Goal: Task Accomplishment & Management: Use online tool/utility

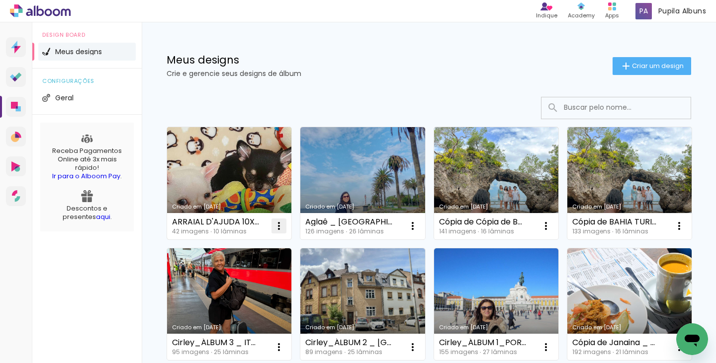
click at [279, 225] on iron-icon at bounding box center [279, 226] width 12 height 12
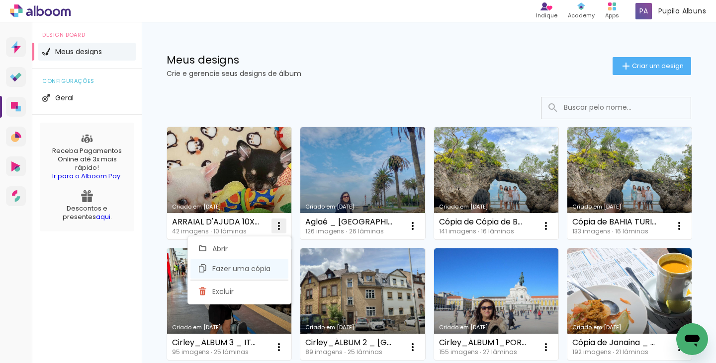
click at [232, 271] on span "Fazer uma cópia" at bounding box center [241, 268] width 58 height 7
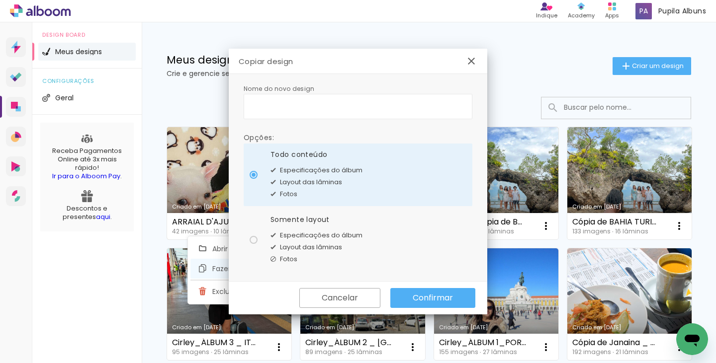
type input "Cópia de ARRAIAL D'AJUDA 10X15"
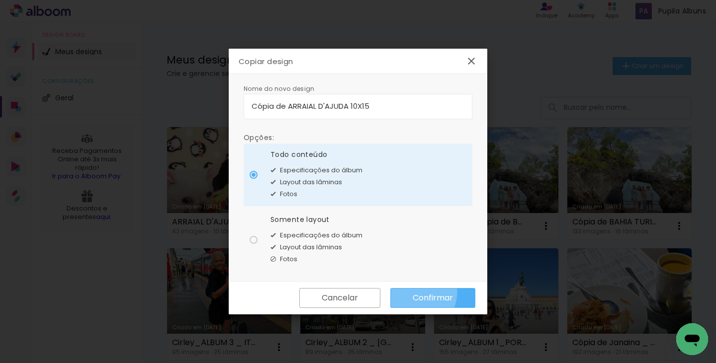
click at [0, 0] on slot "Confirmar" at bounding box center [0, 0] width 0 height 0
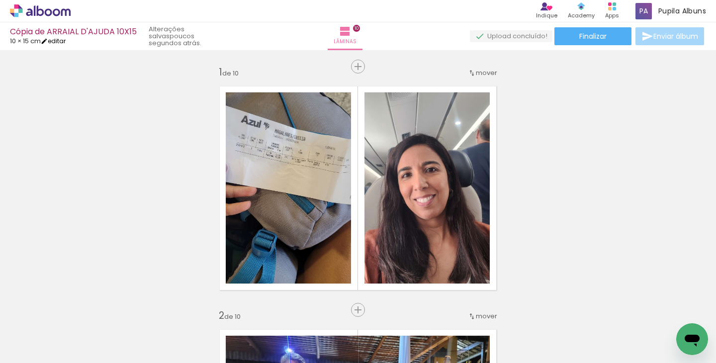
click at [64, 45] on link "editar" at bounding box center [53, 41] width 25 height 8
type input "15"
type input "20"
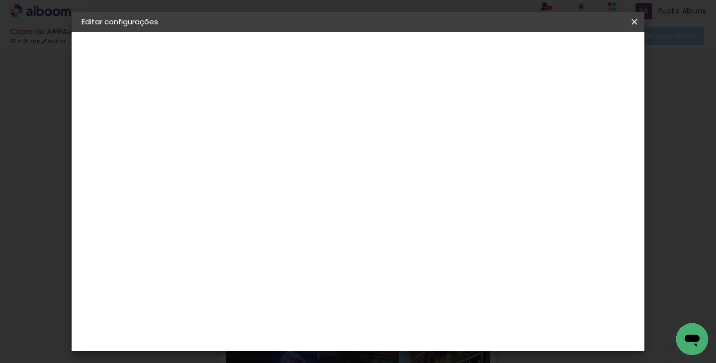
click at [0, 0] on slot "Cópia de ARRAIAL D'AJUDA 10X15" at bounding box center [0, 0] width 0 height 0
drag, startPoint x: 498, startPoint y: 132, endPoint x: 233, endPoint y: 87, distance: 268.7
click at [236, 98] on div "Informações Dê um título ao seu álbum. Avançar" at bounding box center [244, 74] width 86 height 84
type input "p"
type input "PETBOOK_BARDOT"
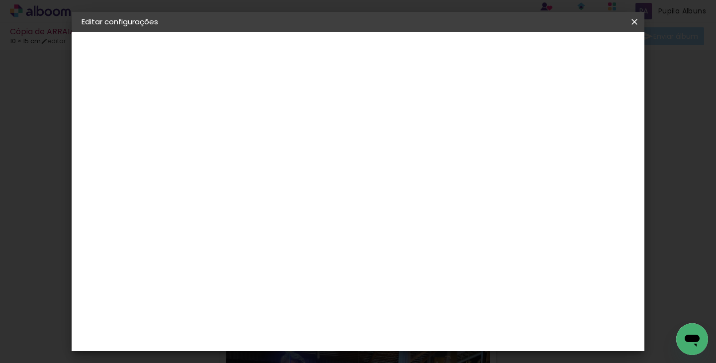
type paper-input "PETBOOK_BARDOT"
click at [0, 0] on slot "Avançar" at bounding box center [0, 0] width 0 height 0
click at [430, 157] on paper-item "Tamanho Livre" at bounding box center [382, 151] width 95 height 22
click at [445, 61] on header "Fornecedor Escolha um fornecedor ou avance com o tamanho livre. Voltar Avançar" at bounding box center [323, 61] width 244 height 59
click at [0, 0] on slot "Avançar" at bounding box center [0, 0] width 0 height 0
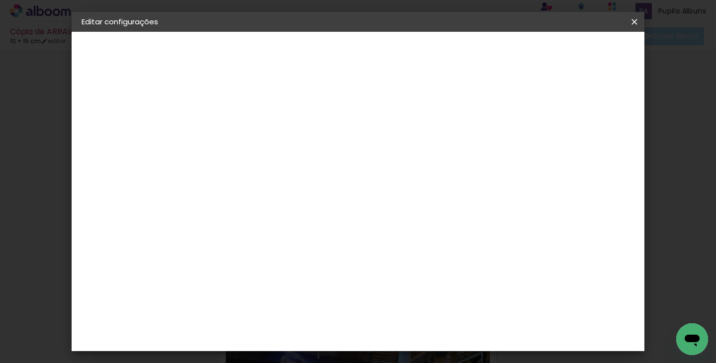
click at [372, 115] on div at bounding box center [367, 114] width 9 height 9
type paper-checkbox "on"
click at [421, 51] on span "Salvar configurações" at bounding box center [396, 56] width 51 height 14
click at [421, 53] on span "Salvar configurações" at bounding box center [396, 56] width 51 height 14
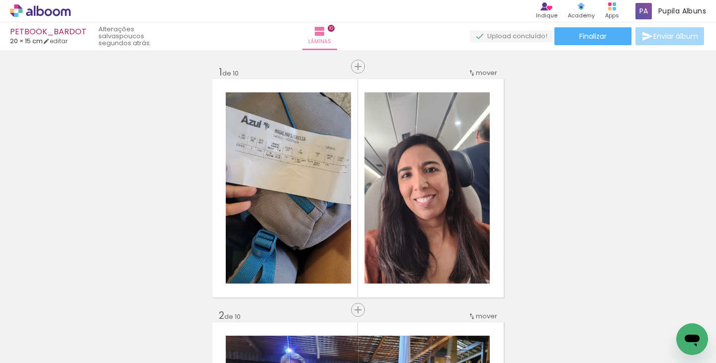
click at [81, 313] on iron-icon at bounding box center [78, 310] width 10 height 10
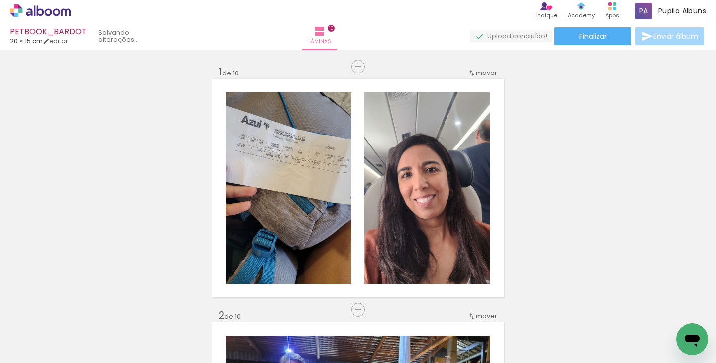
click at [81, 313] on iron-icon at bounding box center [78, 310] width 10 height 10
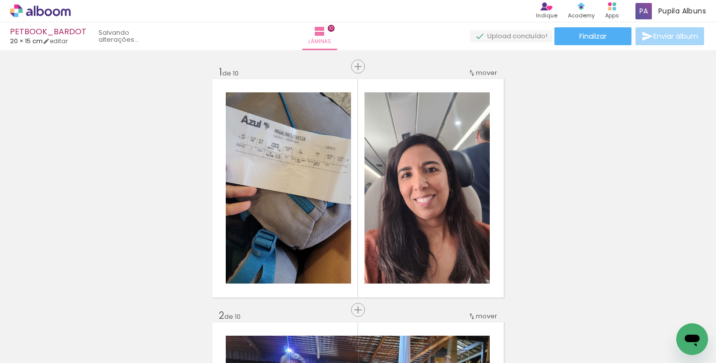
click at [81, 313] on iron-icon at bounding box center [78, 310] width 10 height 10
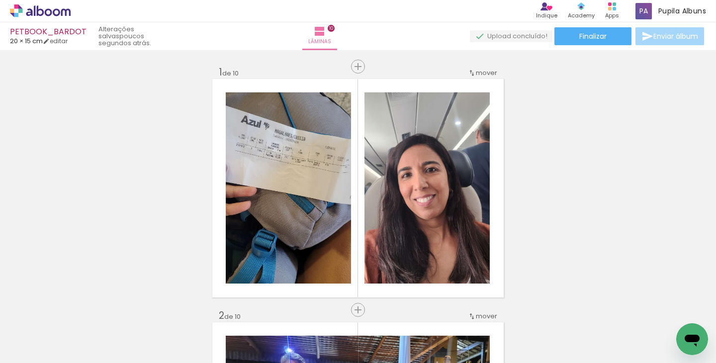
click at [81, 313] on iron-icon at bounding box center [78, 310] width 10 height 10
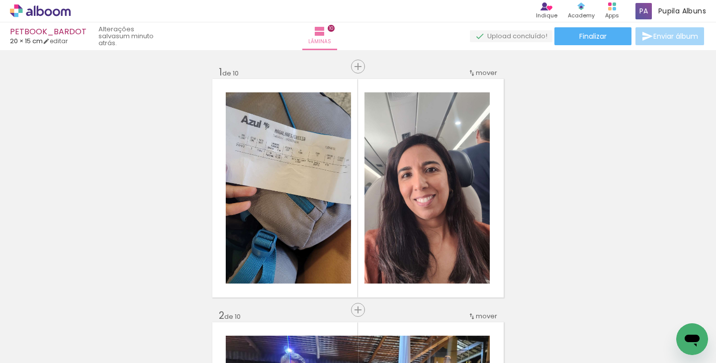
click at [40, 348] on span "Adicionar Fotos" at bounding box center [35, 349] width 30 height 11
click at [0, 0] on input "file" at bounding box center [0, 0] width 0 height 0
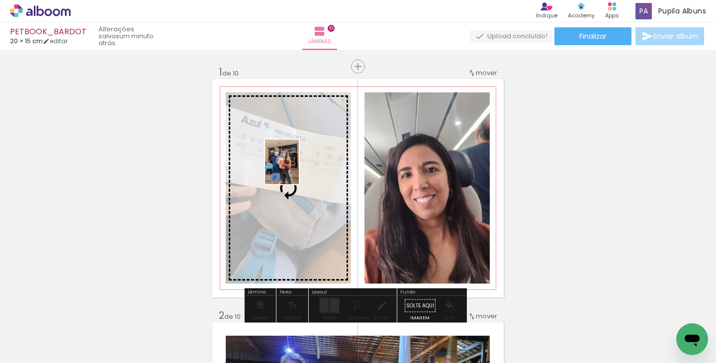
drag, startPoint x: 227, startPoint y: 327, endPoint x: 295, endPoint y: 169, distance: 171.6
click at [295, 169] on quentale-workspace at bounding box center [358, 181] width 716 height 363
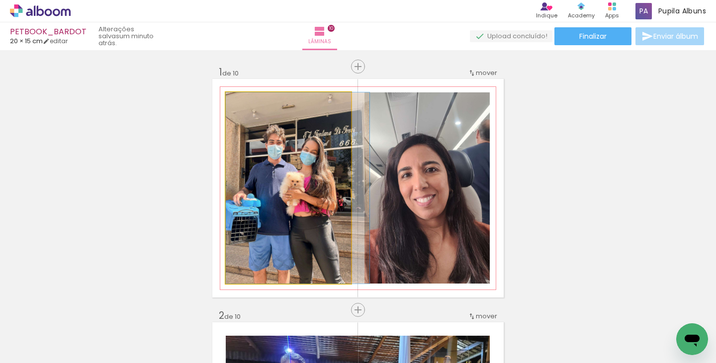
drag, startPoint x: 279, startPoint y: 211, endPoint x: 295, endPoint y: 210, distance: 15.4
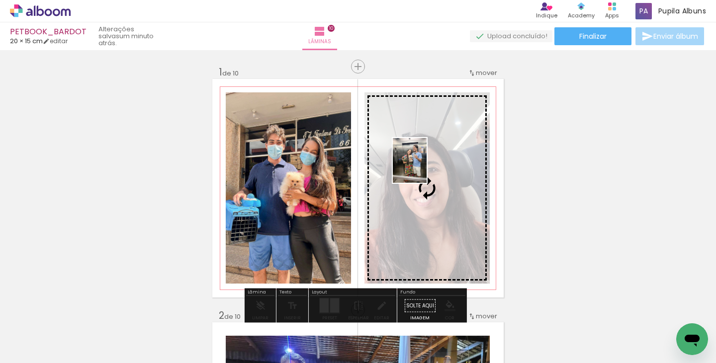
drag, startPoint x: 679, startPoint y: 326, endPoint x: 422, endPoint y: 168, distance: 301.0
click at [422, 168] on quentale-workspace at bounding box center [358, 181] width 716 height 363
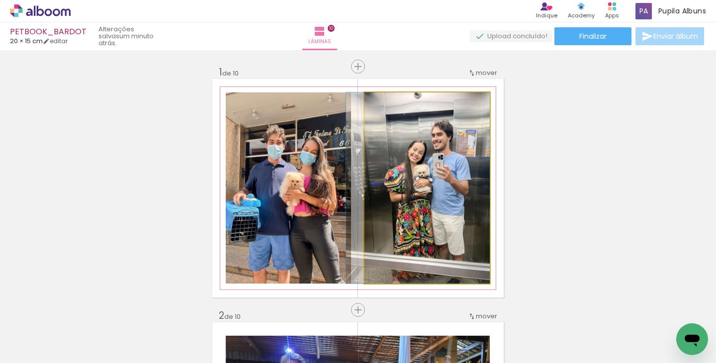
drag, startPoint x: 415, startPoint y: 195, endPoint x: 398, endPoint y: 192, distance: 16.7
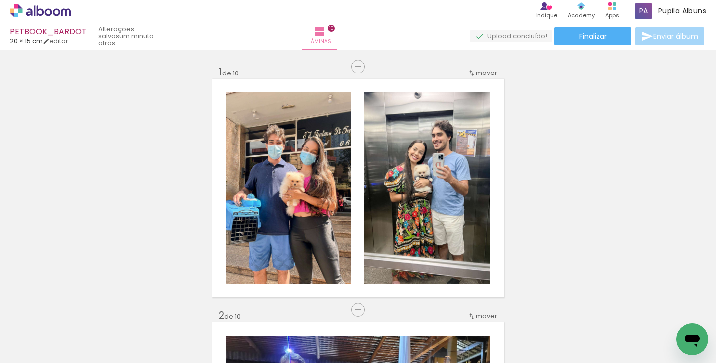
scroll to position [0, 1707]
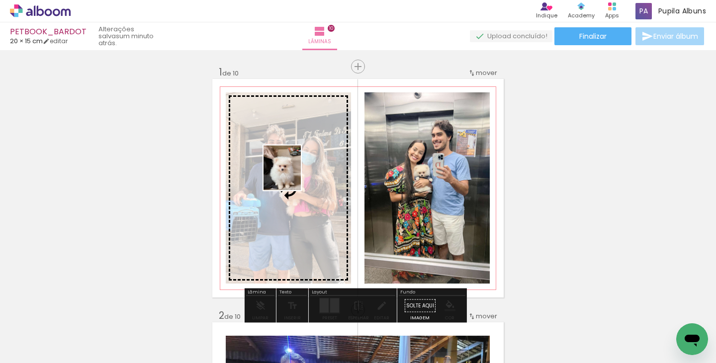
drag, startPoint x: 286, startPoint y: 328, endPoint x: 293, endPoint y: 175, distance: 152.7
click at [293, 175] on quentale-workspace at bounding box center [358, 181] width 716 height 363
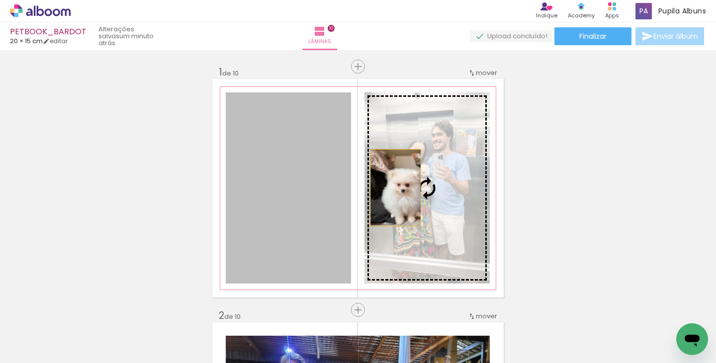
drag, startPoint x: 287, startPoint y: 193, endPoint x: 392, endPoint y: 188, distance: 105.0
click at [0, 0] on slot at bounding box center [0, 0] width 0 height 0
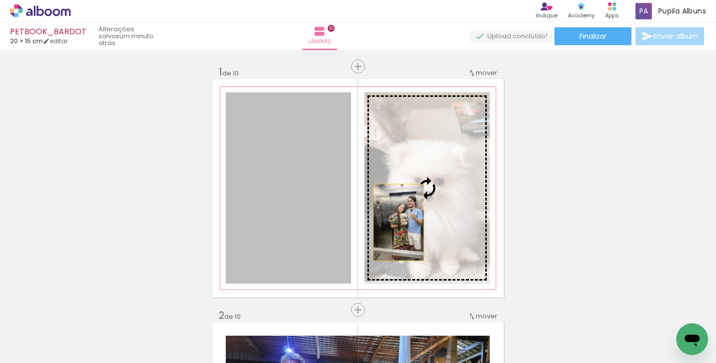
drag, startPoint x: 289, startPoint y: 228, endPoint x: 396, endPoint y: 223, distance: 107.0
click at [0, 0] on slot at bounding box center [0, 0] width 0 height 0
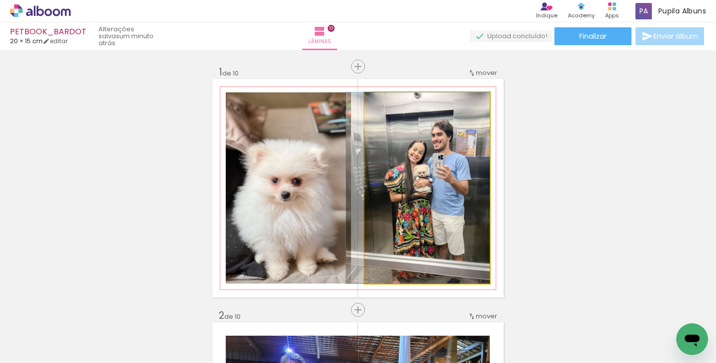
drag, startPoint x: 391, startPoint y: 230, endPoint x: 375, endPoint y: 229, distance: 15.9
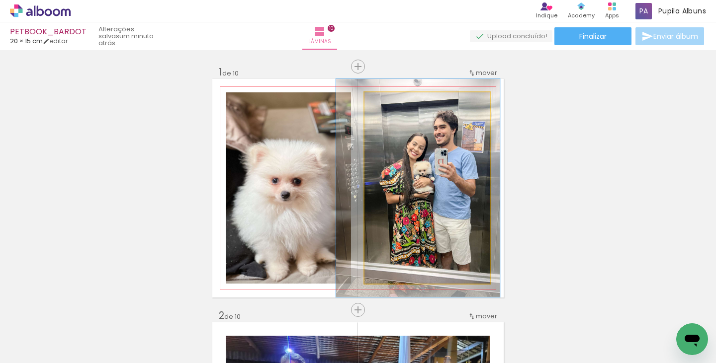
drag, startPoint x: 387, startPoint y: 100, endPoint x: 392, endPoint y: 102, distance: 5.4
type paper-slider "114"
click at [392, 102] on div at bounding box center [393, 103] width 16 height 16
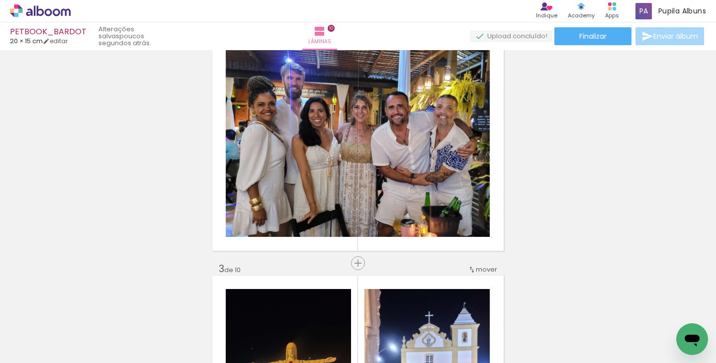
scroll to position [288, 0]
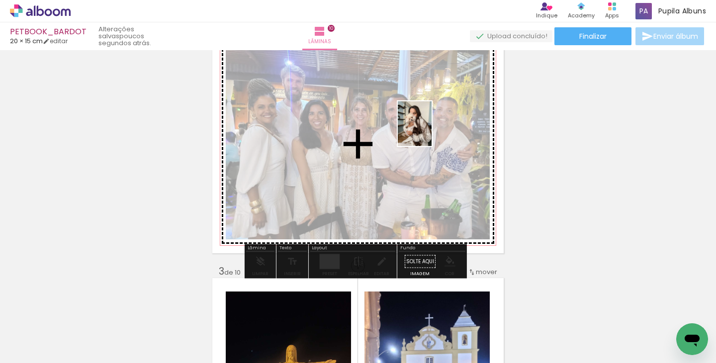
drag, startPoint x: 567, startPoint y: 333, endPoint x: 427, endPoint y: 131, distance: 244.7
click at [427, 131] on quentale-workspace at bounding box center [358, 181] width 716 height 363
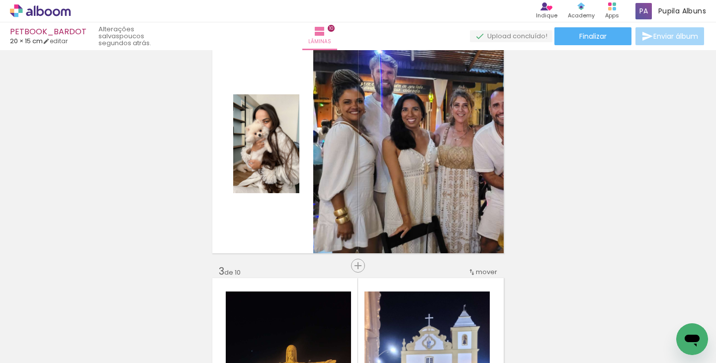
drag, startPoint x: 691, startPoint y: 324, endPoint x: 1123, endPoint y: 495, distance: 464.7
click at [676, 324] on html at bounding box center [692, 340] width 32 height 32
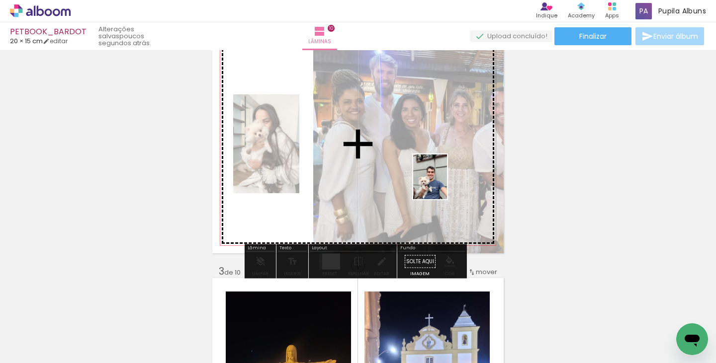
drag, startPoint x: 672, startPoint y: 326, endPoint x: 443, endPoint y: 184, distance: 269.4
click at [443, 184] on quentale-workspace at bounding box center [358, 181] width 716 height 363
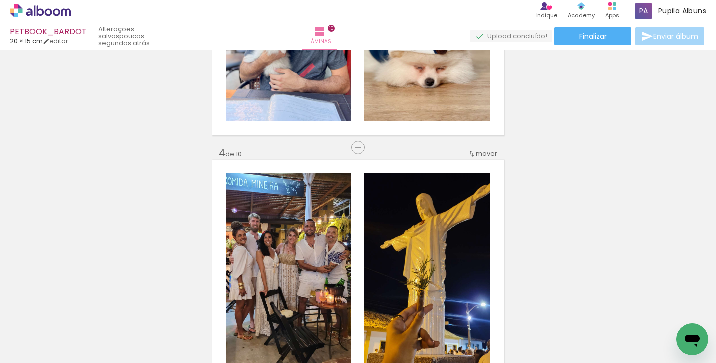
scroll to position [680, 0]
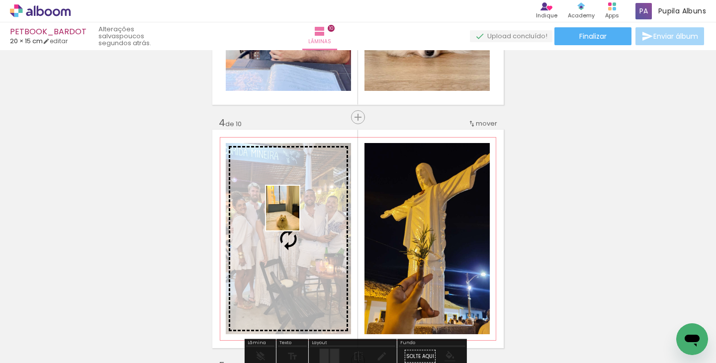
drag, startPoint x: 227, startPoint y: 338, endPoint x: 296, endPoint y: 216, distance: 140.4
click at [296, 216] on quentale-workspace at bounding box center [358, 181] width 716 height 363
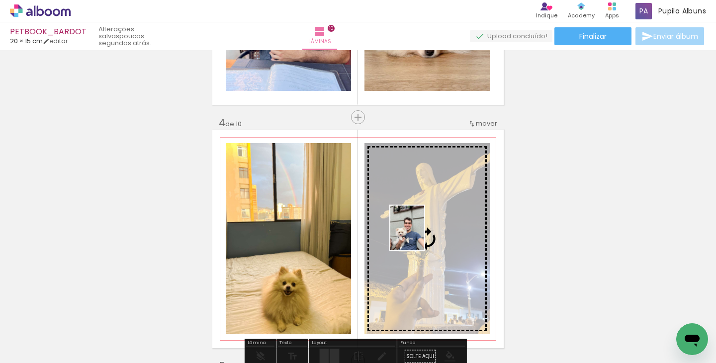
drag, startPoint x: 666, startPoint y: 323, endPoint x: 420, endPoint y: 236, distance: 260.5
click at [420, 236] on quentale-workspace at bounding box center [358, 181] width 716 height 363
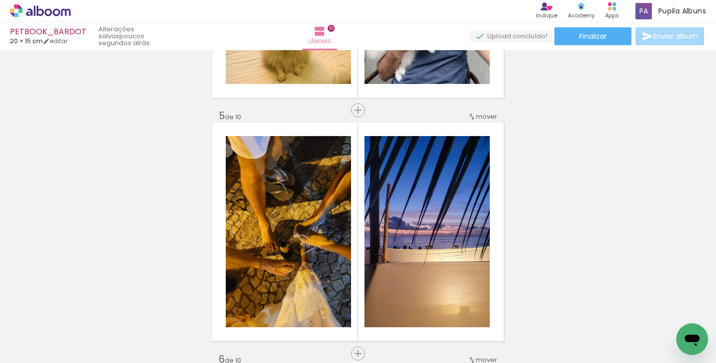
scroll to position [958, 0]
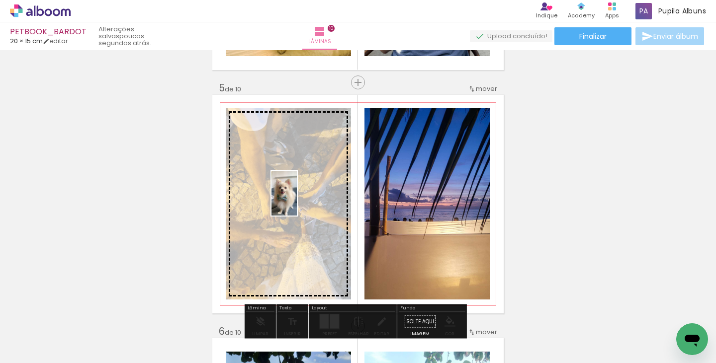
drag, startPoint x: 124, startPoint y: 325, endPoint x: 301, endPoint y: 201, distance: 215.9
click at [301, 201] on quentale-workspace at bounding box center [358, 181] width 716 height 363
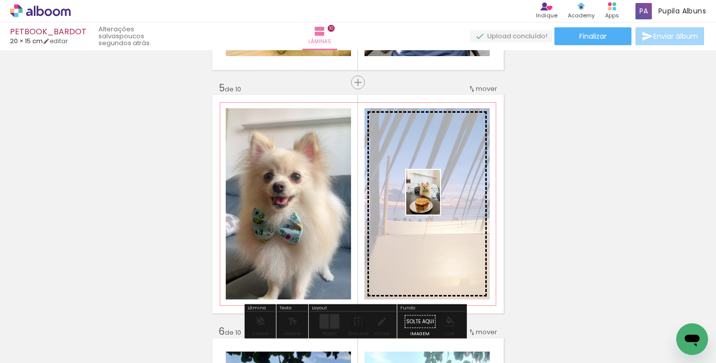
drag, startPoint x: 189, startPoint y: 328, endPoint x: 436, endPoint y: 200, distance: 277.7
click at [436, 200] on quentale-workspace at bounding box center [358, 181] width 716 height 363
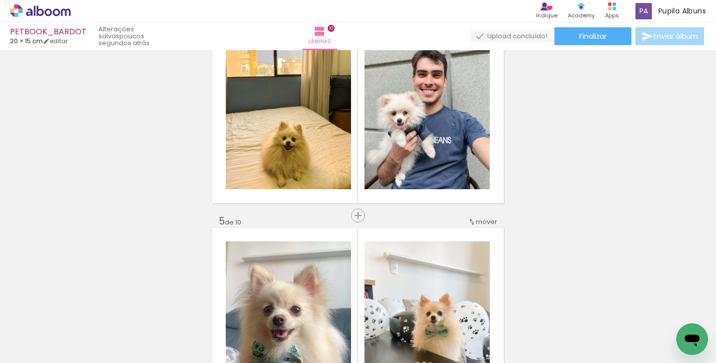
scroll to position [0, 1475]
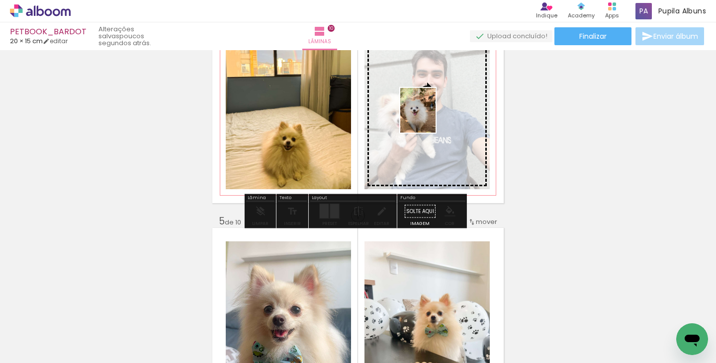
drag, startPoint x: 186, startPoint y: 323, endPoint x: 430, endPoint y: 118, distance: 318.6
click at [430, 118] on quentale-workspace at bounding box center [358, 181] width 716 height 363
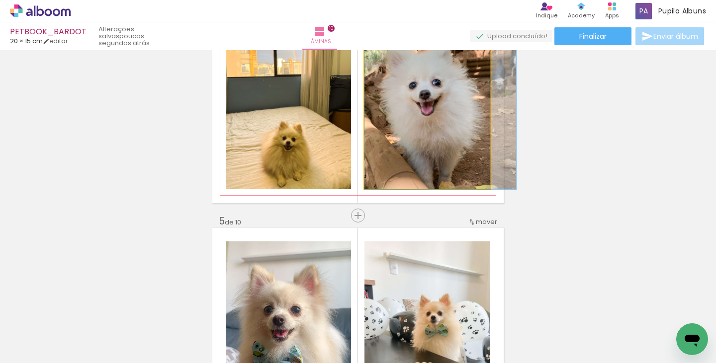
drag, startPoint x: 379, startPoint y: 112, endPoint x: 415, endPoint y: 105, distance: 36.9
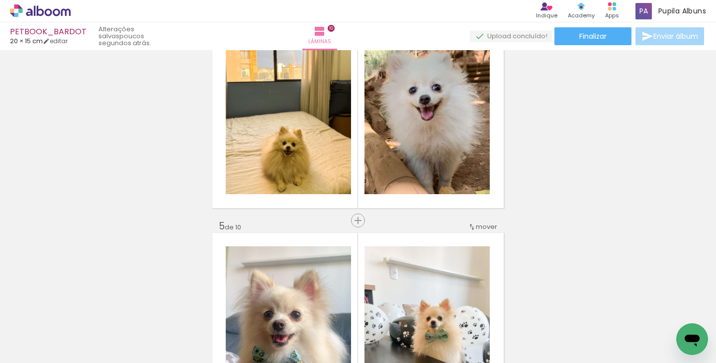
scroll to position [823, 0]
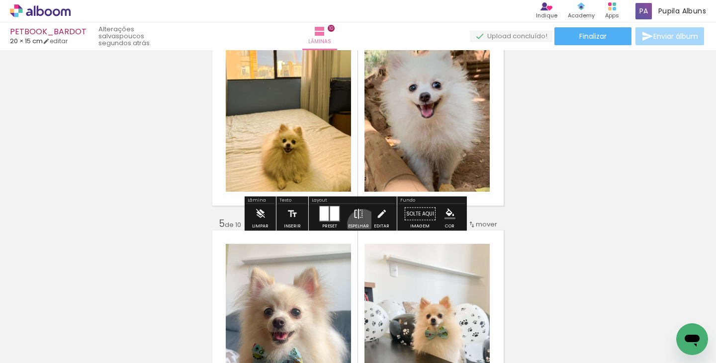
click at [360, 225] on div "Espelhar" at bounding box center [358, 226] width 21 height 4
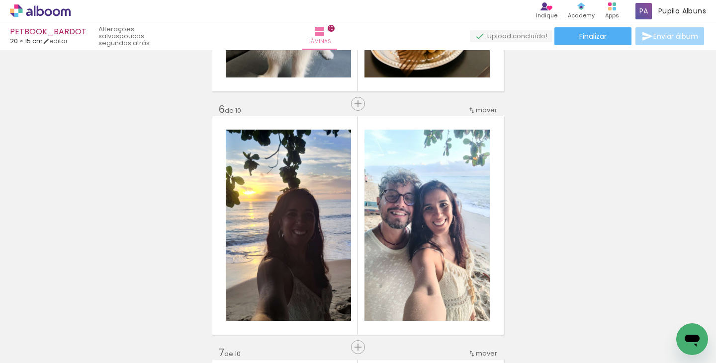
scroll to position [1209, 0]
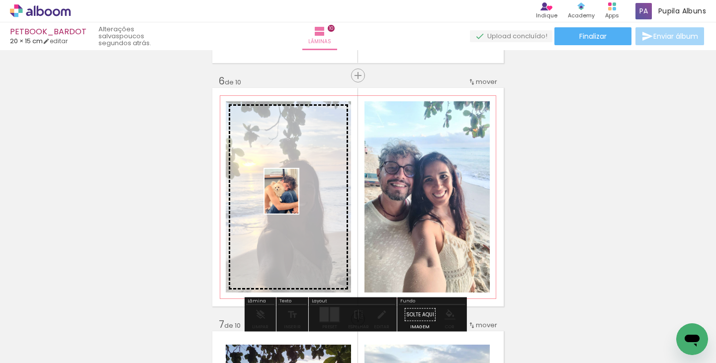
drag, startPoint x: 298, startPoint y: 335, endPoint x: 294, endPoint y: 199, distance: 136.7
click at [294, 199] on quentale-workspace at bounding box center [358, 181] width 716 height 363
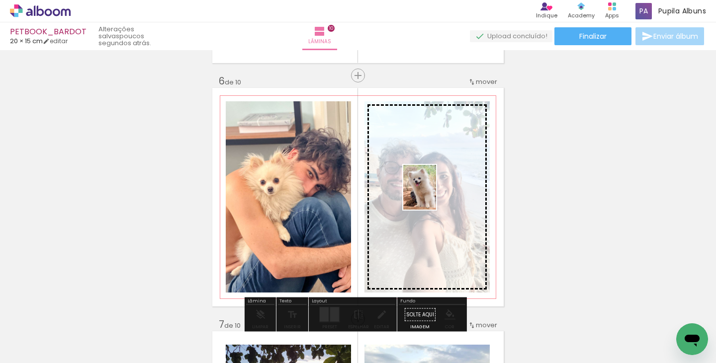
drag, startPoint x: 244, startPoint y: 325, endPoint x: 433, endPoint y: 195, distance: 229.1
click at [433, 195] on quentale-workspace at bounding box center [358, 181] width 716 height 363
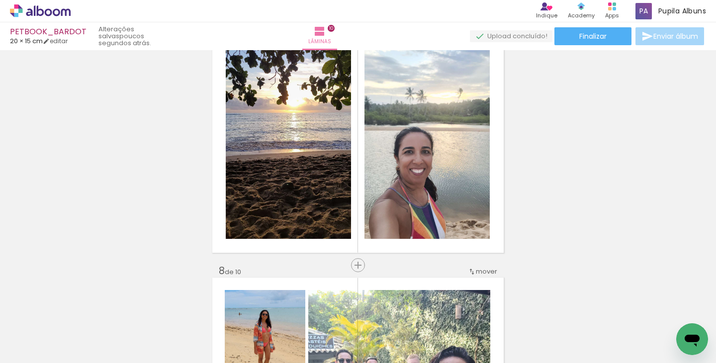
scroll to position [1508, 0]
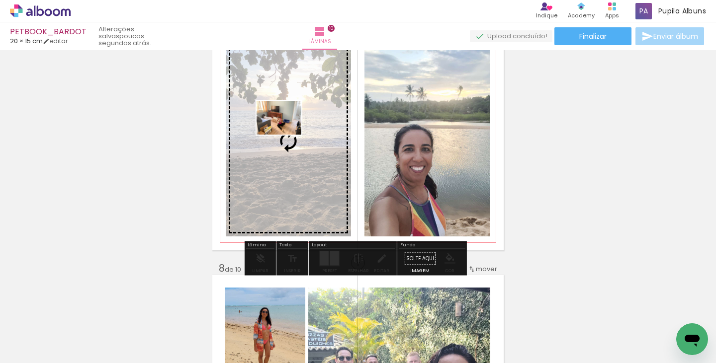
drag, startPoint x: 79, startPoint y: 325, endPoint x: 286, endPoint y: 131, distance: 284.1
click at [286, 131] on quentale-workspace at bounding box center [358, 181] width 716 height 363
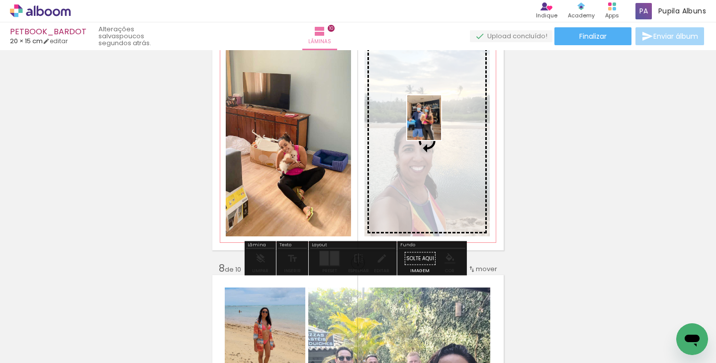
drag, startPoint x: 131, startPoint y: 319, endPoint x: 437, endPoint y: 125, distance: 362.0
click at [437, 125] on quentale-workspace at bounding box center [358, 181] width 716 height 363
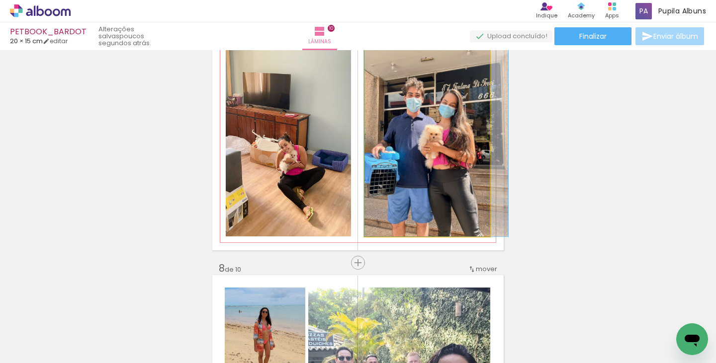
drag, startPoint x: 407, startPoint y: 179, endPoint x: 434, endPoint y: 171, distance: 28.0
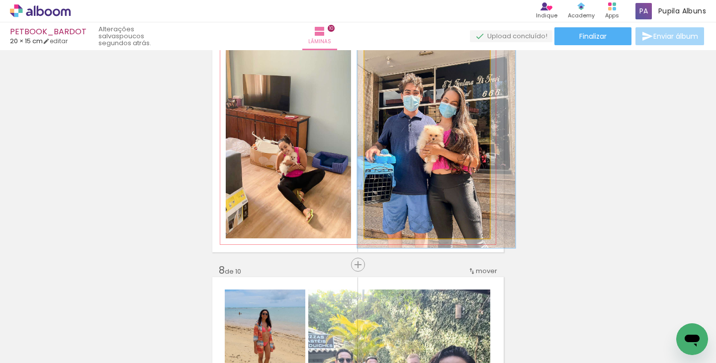
type paper-slider "110"
click at [390, 60] on div at bounding box center [391, 58] width 16 height 16
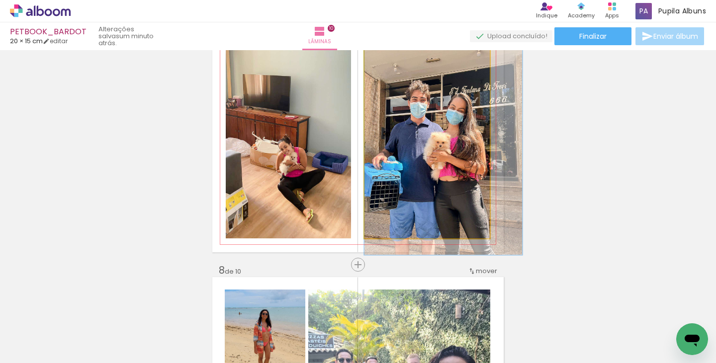
drag, startPoint x: 400, startPoint y: 115, endPoint x: 417, endPoint y: 121, distance: 17.8
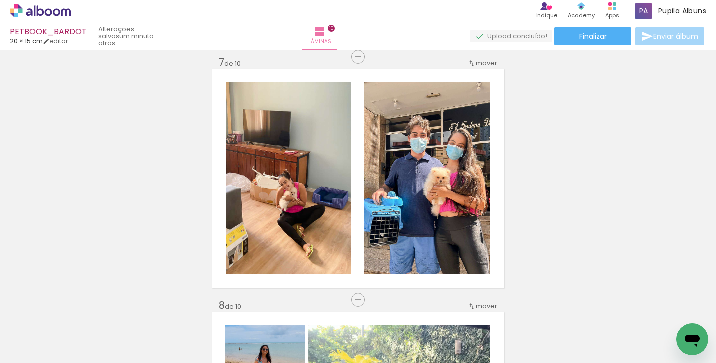
scroll to position [1474, 0]
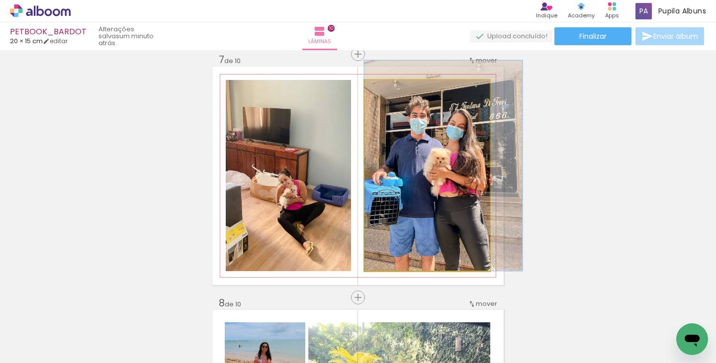
drag, startPoint x: 451, startPoint y: 199, endPoint x: 455, endPoint y: 168, distance: 30.6
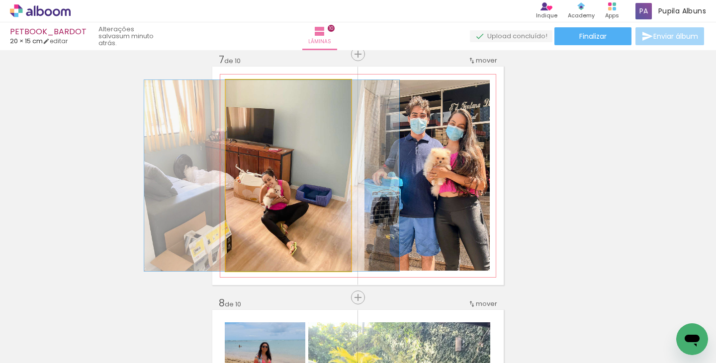
drag, startPoint x: 293, startPoint y: 195, endPoint x: 276, endPoint y: 193, distance: 16.5
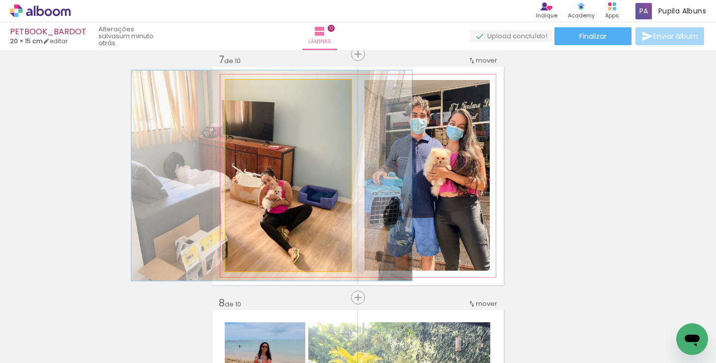
click at [253, 92] on div at bounding box center [253, 91] width 16 height 16
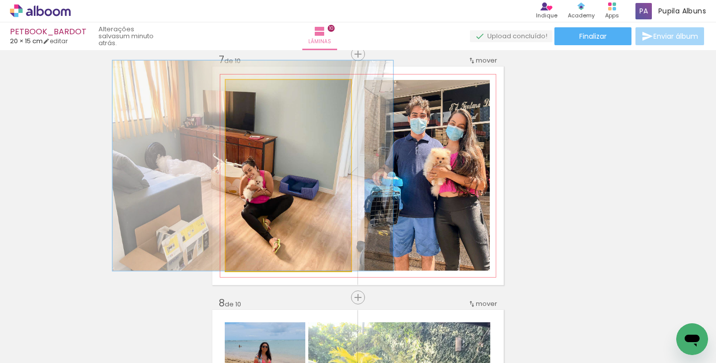
drag, startPoint x: 311, startPoint y: 208, endPoint x: 292, endPoint y: 188, distance: 27.1
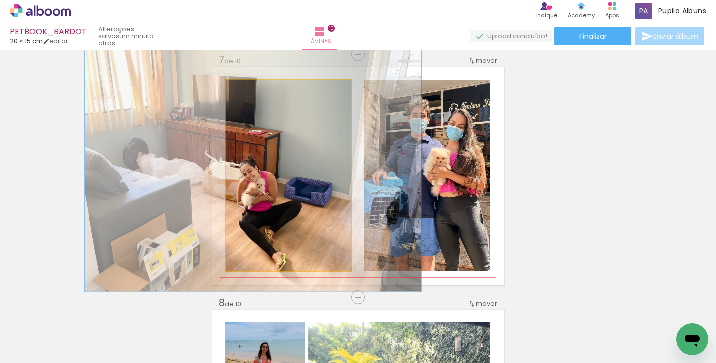
drag, startPoint x: 249, startPoint y: 89, endPoint x: 257, endPoint y: 90, distance: 8.5
type paper-slider "132"
click at [257, 90] on div at bounding box center [261, 90] width 9 height 9
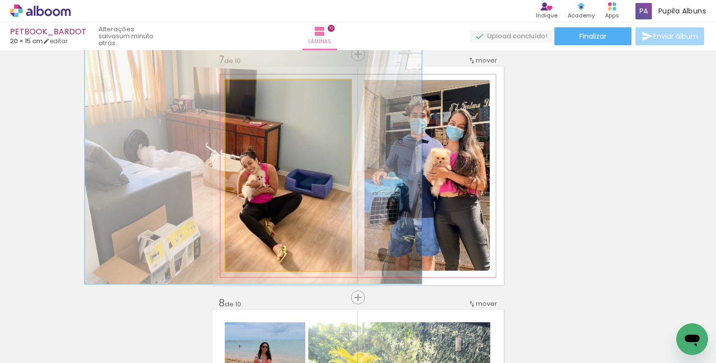
drag, startPoint x: 314, startPoint y: 202, endPoint x: 314, endPoint y: 194, distance: 8.0
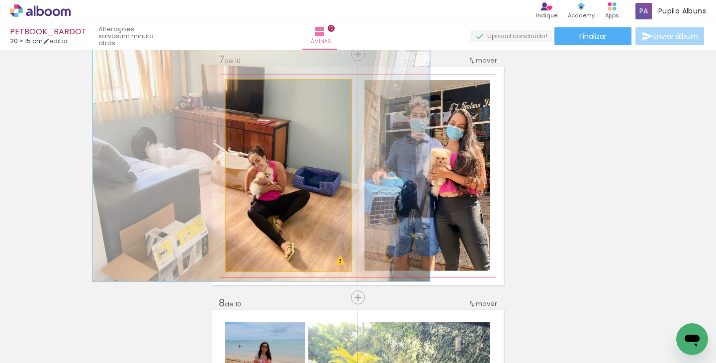
drag, startPoint x: 284, startPoint y: 242, endPoint x: 289, endPoint y: 241, distance: 5.2
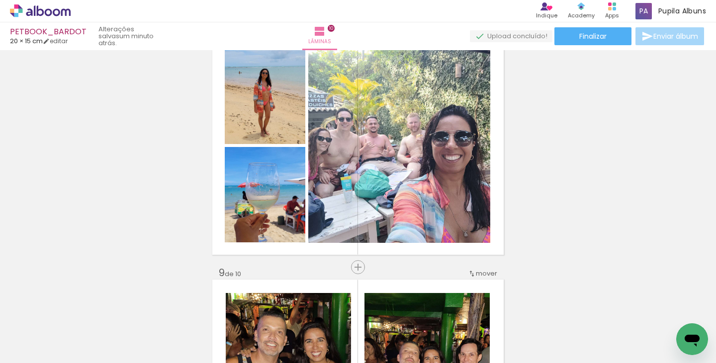
scroll to position [0, 979]
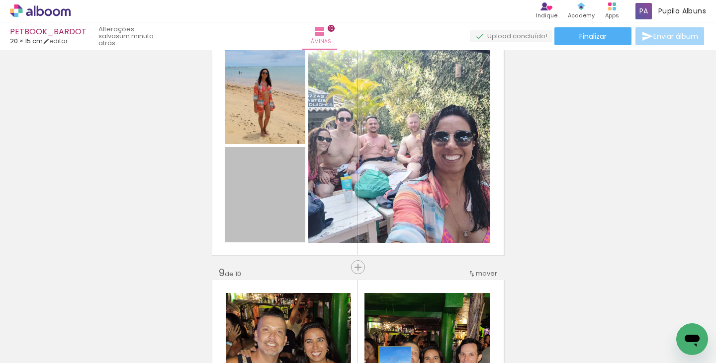
drag, startPoint x: 264, startPoint y: 193, endPoint x: 393, endPoint y: 367, distance: 216.5
click at [393, 363] on html "link( href="../../bower_components/polymer/polymer.html" rel="import" ) picture…" at bounding box center [358, 181] width 716 height 363
drag, startPoint x: 276, startPoint y: 202, endPoint x: 383, endPoint y: 323, distance: 160.6
click at [383, 323] on quentale-workspace at bounding box center [358, 181] width 716 height 363
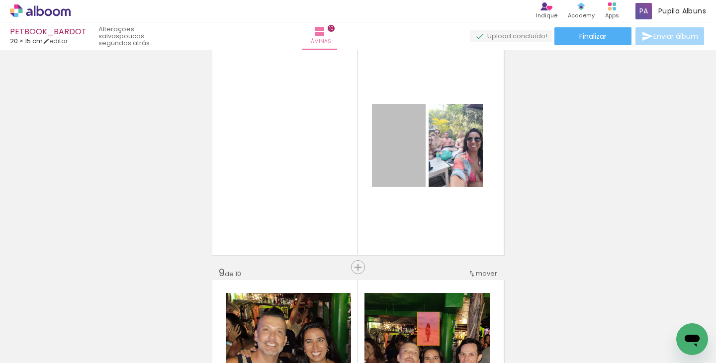
drag, startPoint x: 383, startPoint y: 152, endPoint x: 424, endPoint y: 329, distance: 182.2
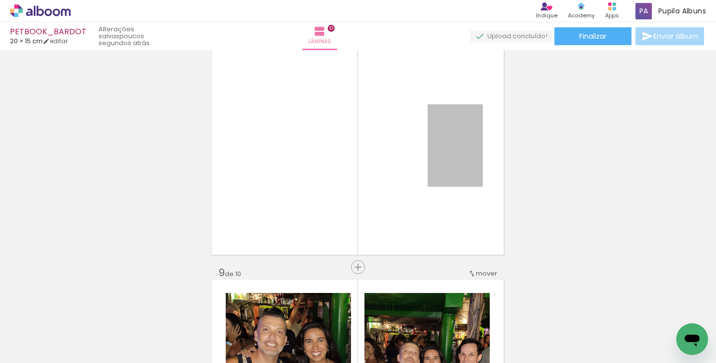
drag, startPoint x: 429, startPoint y: 154, endPoint x: 479, endPoint y: 386, distance: 236.9
click at [479, 363] on html "link( href="../../bower_components/polymer/polymer.html" rel="import" ) picture…" at bounding box center [358, 181] width 716 height 363
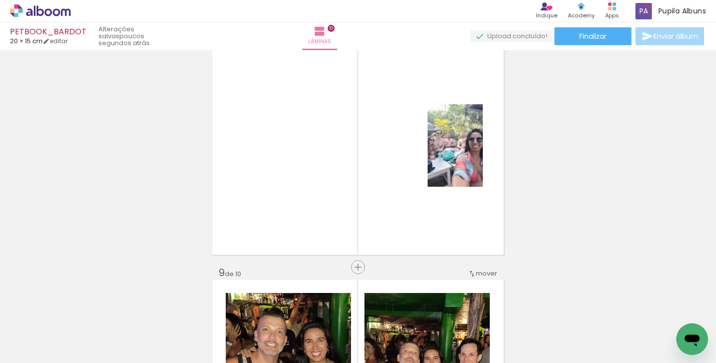
scroll to position [0, 1707]
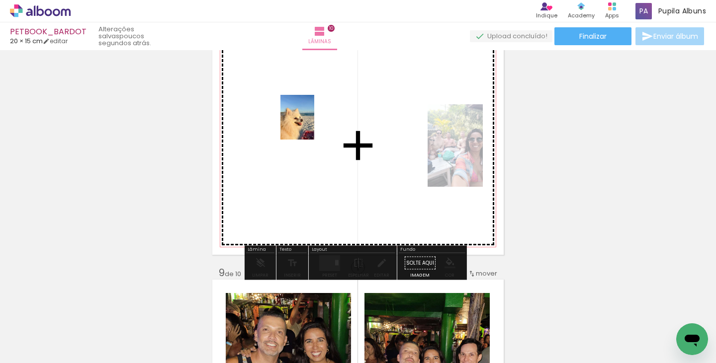
drag, startPoint x: 622, startPoint y: 328, endPoint x: 310, endPoint y: 125, distance: 372.2
click at [310, 125] on quentale-workspace at bounding box center [358, 181] width 716 height 363
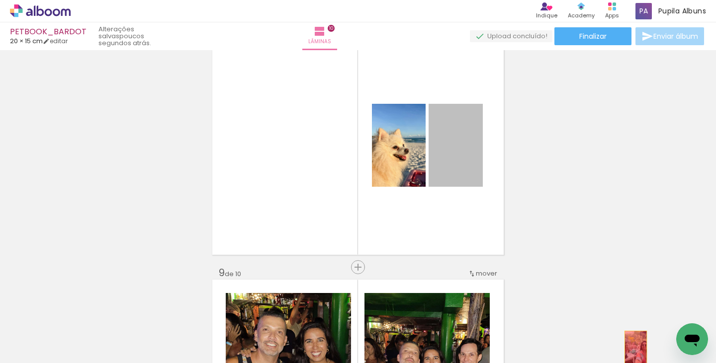
drag, startPoint x: 441, startPoint y: 163, endPoint x: 632, endPoint y: 348, distance: 266.1
click at [632, 348] on quentale-workspace at bounding box center [358, 181] width 716 height 363
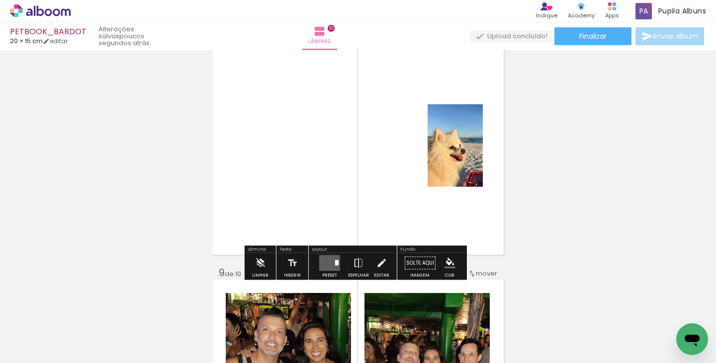
scroll to position [0, 1046]
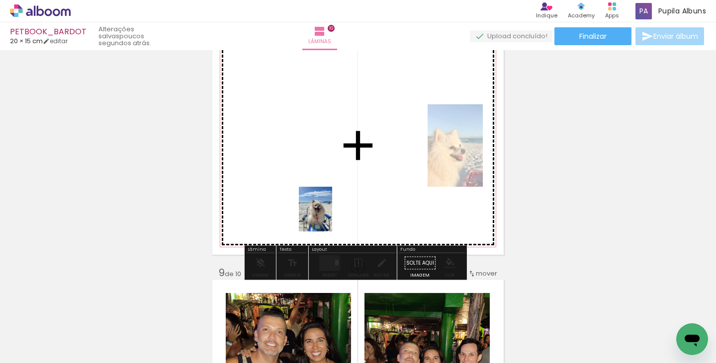
drag, startPoint x: 320, startPoint y: 247, endPoint x: 330, endPoint y: 216, distance: 32.4
click at [330, 214] on quentale-workspace at bounding box center [358, 181] width 716 height 363
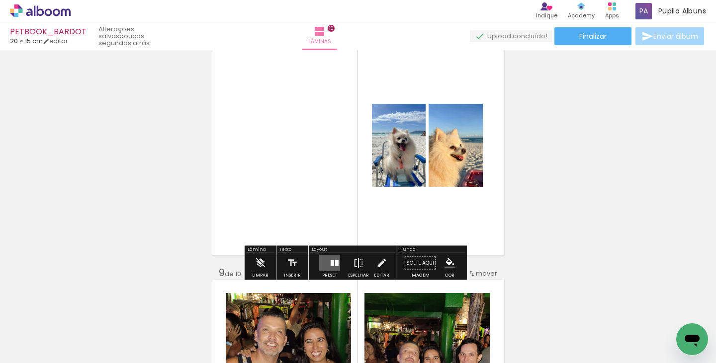
click at [335, 262] on div at bounding box center [336, 263] width 3 height 6
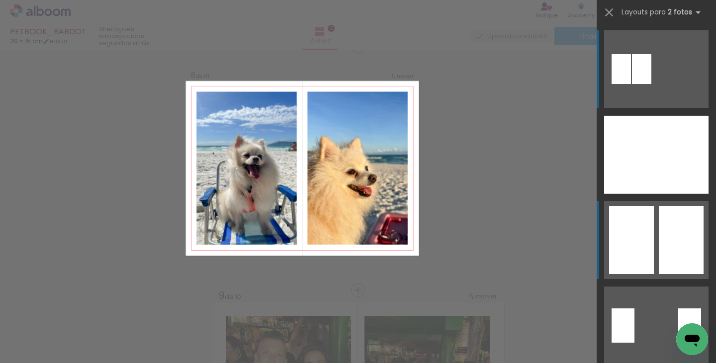
scroll to position [1717, 0]
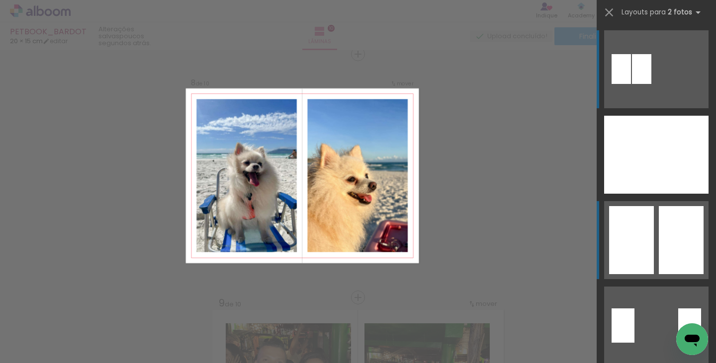
click at [683, 245] on div at bounding box center [681, 240] width 45 height 68
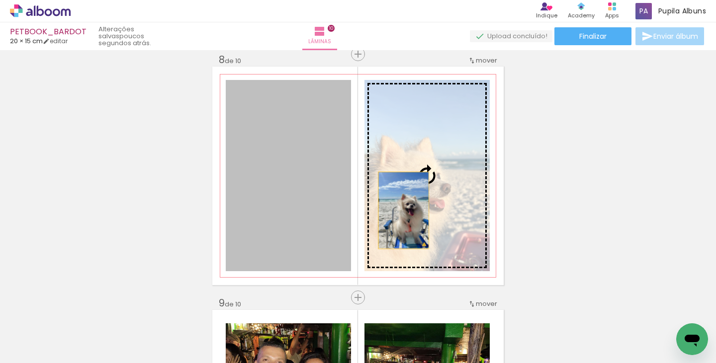
drag, startPoint x: 328, startPoint y: 221, endPoint x: 400, endPoint y: 210, distance: 72.4
click at [0, 0] on slot at bounding box center [0, 0] width 0 height 0
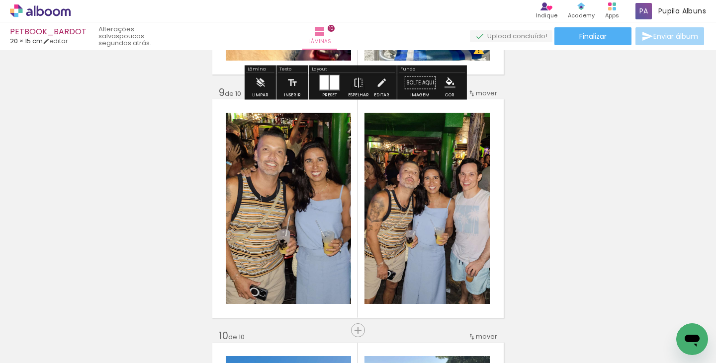
scroll to position [1942, 0]
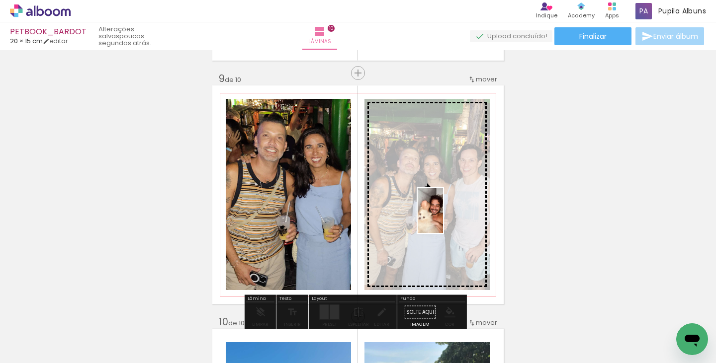
drag, startPoint x: 396, startPoint y: 333, endPoint x: 447, endPoint y: 218, distance: 125.7
click at [447, 218] on quentale-workspace at bounding box center [358, 181] width 716 height 363
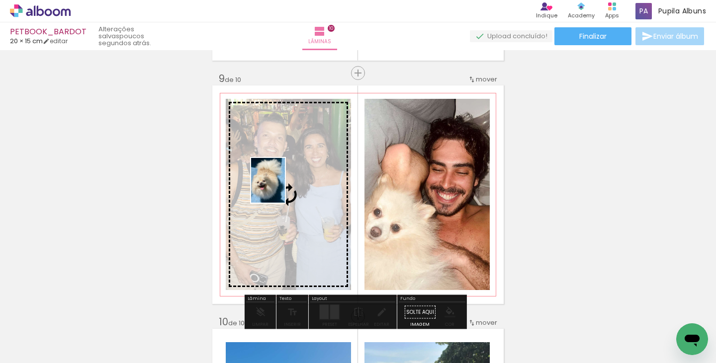
drag, startPoint x: 444, startPoint y: 334, endPoint x: 281, endPoint y: 188, distance: 218.9
click at [281, 188] on quentale-workspace at bounding box center [358, 181] width 716 height 363
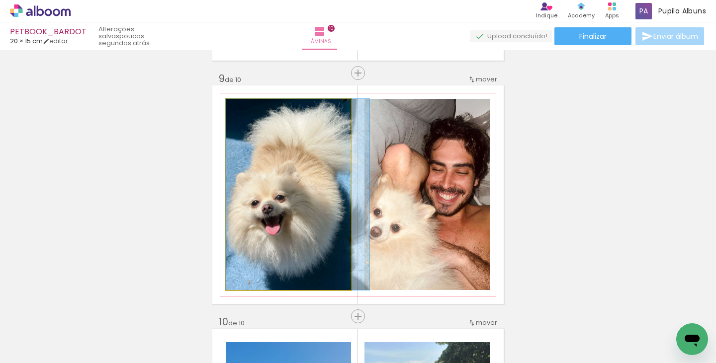
drag, startPoint x: 267, startPoint y: 209, endPoint x: 414, endPoint y: 197, distance: 146.6
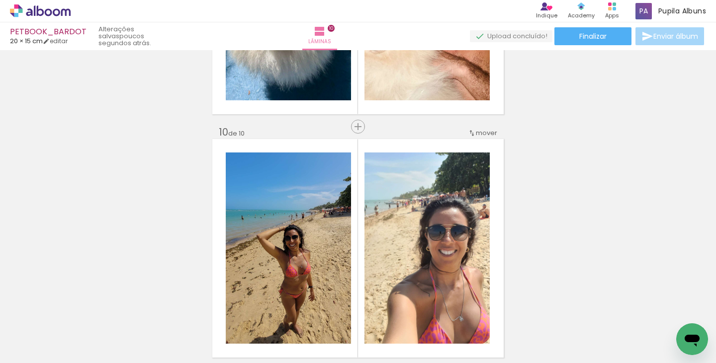
scroll to position [2143, 0]
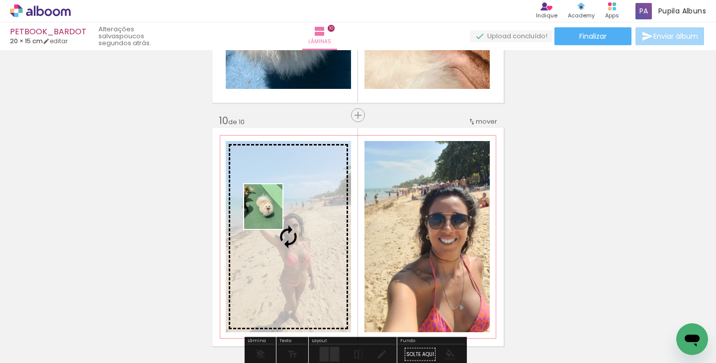
drag, startPoint x: 336, startPoint y: 329, endPoint x: 274, endPoint y: 214, distance: 130.3
click at [274, 214] on quentale-workspace at bounding box center [358, 181] width 716 height 363
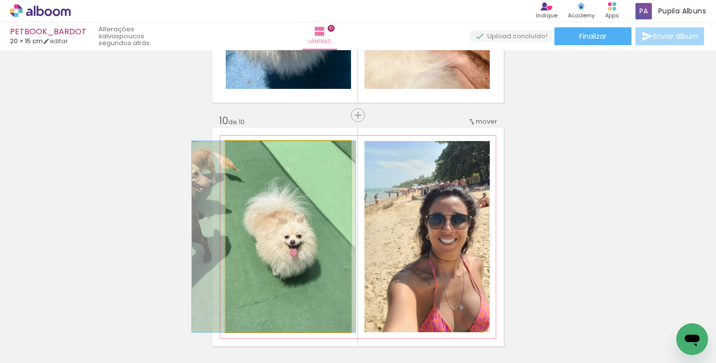
drag, startPoint x: 274, startPoint y: 246, endPoint x: 259, endPoint y: 238, distance: 16.2
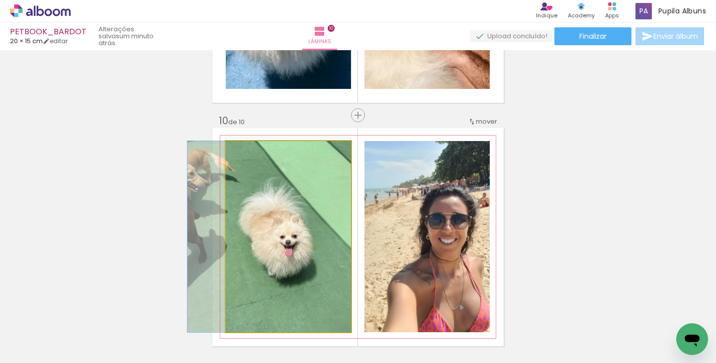
drag, startPoint x: 277, startPoint y: 252, endPoint x: 259, endPoint y: 249, distance: 17.7
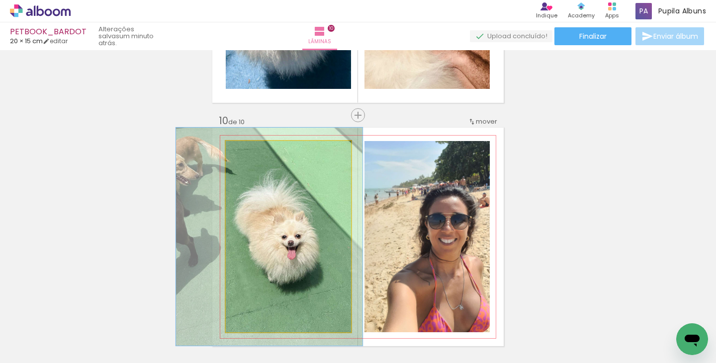
drag, startPoint x: 251, startPoint y: 154, endPoint x: 255, endPoint y: 154, distance: 5.0
type paper-slider "114"
click at [255, 154] on div at bounding box center [254, 152] width 16 height 16
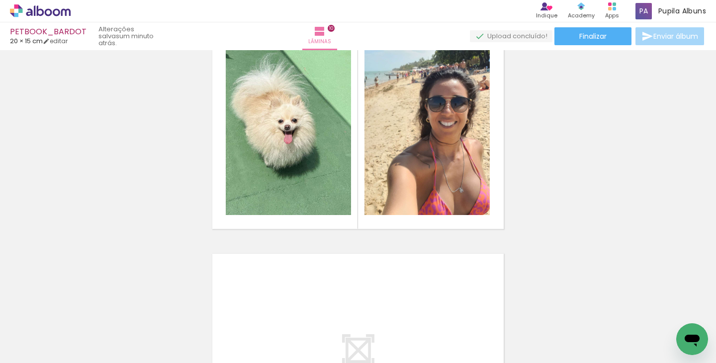
scroll to position [2300, 0]
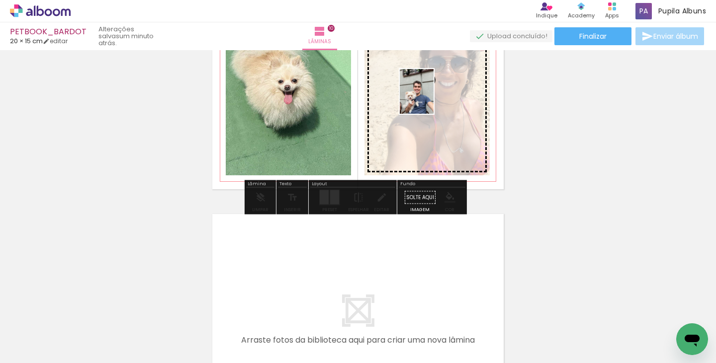
drag, startPoint x: 540, startPoint y: 219, endPoint x: 429, endPoint y: 99, distance: 163.6
click at [429, 99] on quentale-workspace at bounding box center [358, 181] width 716 height 363
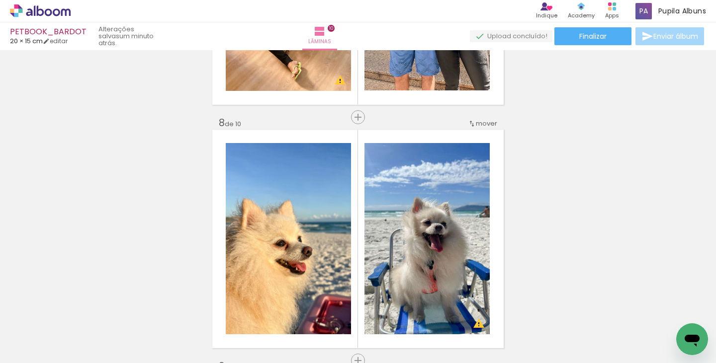
scroll to position [1670, 0]
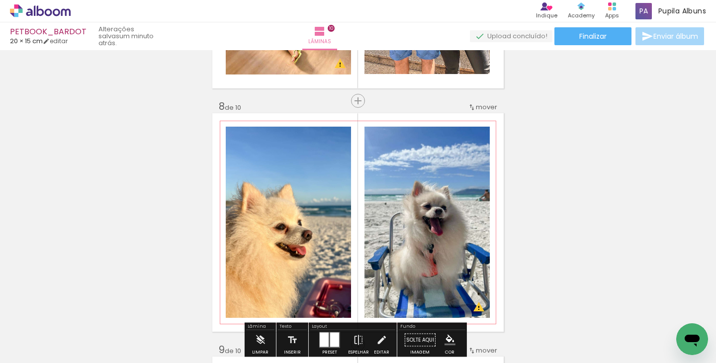
drag, startPoint x: 487, startPoint y: 104, endPoint x: 483, endPoint y: 111, distance: 8.0
click at [486, 104] on span "mover" at bounding box center [486, 106] width 21 height 9
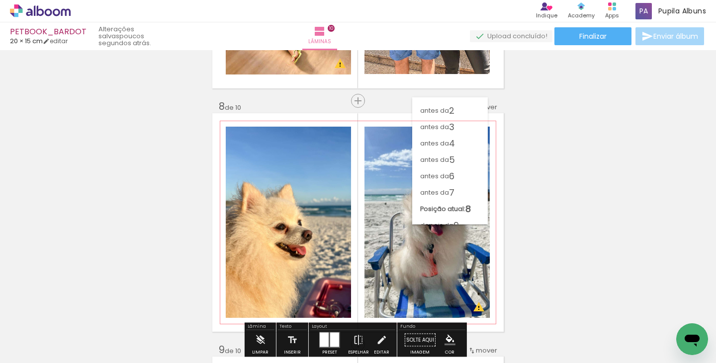
scroll to position [37, 0]
click at [464, 220] on paper-item "depois da 10" at bounding box center [450, 216] width 76 height 16
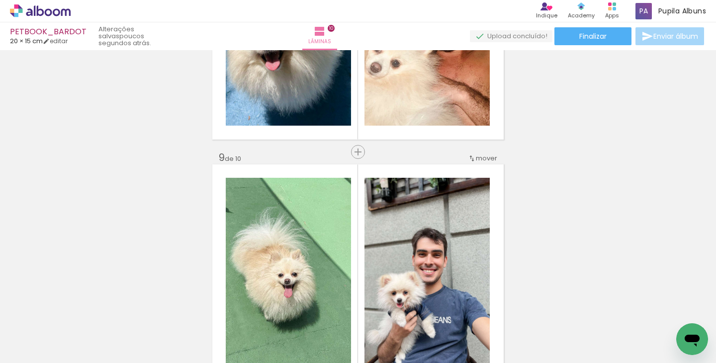
scroll to position [1821, 0]
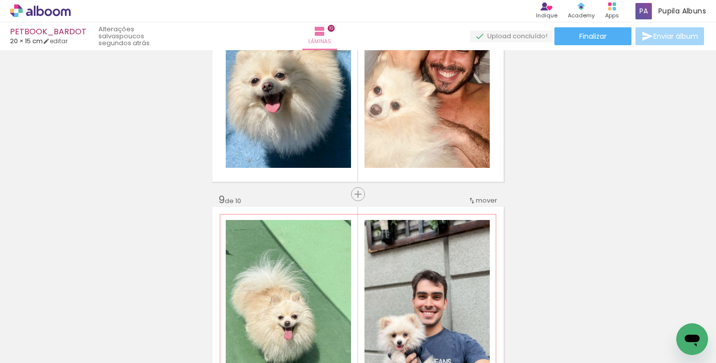
click at [491, 202] on span "mover" at bounding box center [486, 200] width 21 height 9
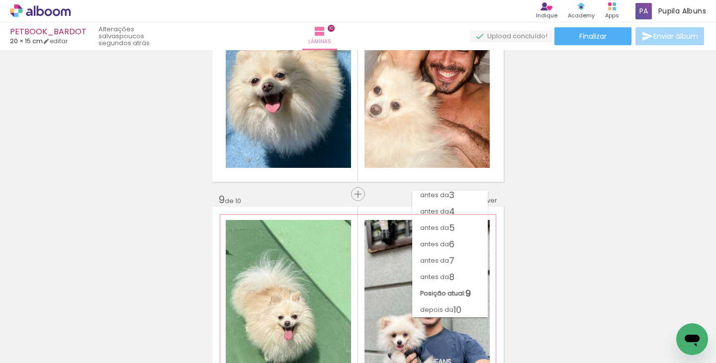
scroll to position [37, 0]
click at [461, 223] on paper-item "antes da 5" at bounding box center [450, 228] width 76 height 16
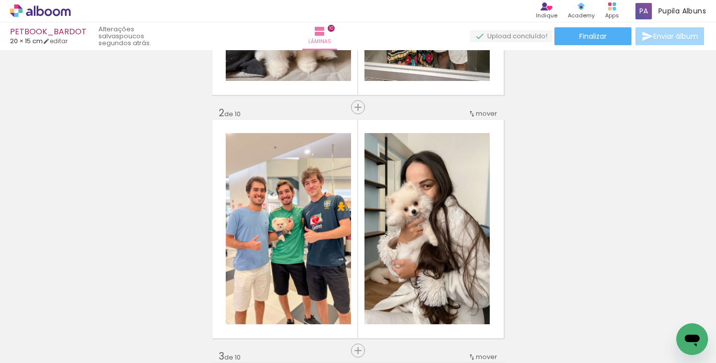
scroll to position [233, 0]
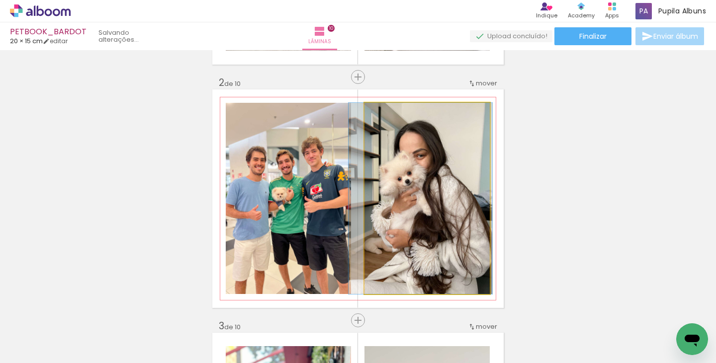
drag, startPoint x: 414, startPoint y: 235, endPoint x: 407, endPoint y: 234, distance: 6.5
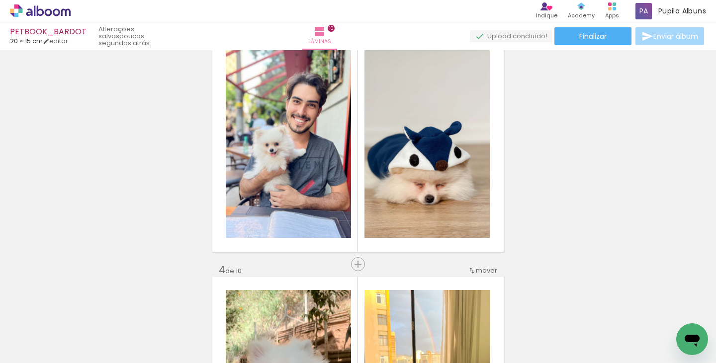
scroll to position [537, 0]
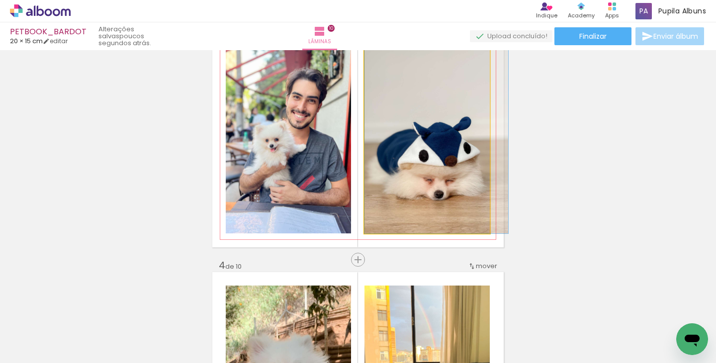
drag, startPoint x: 428, startPoint y: 157, endPoint x: 442, endPoint y: 158, distance: 14.0
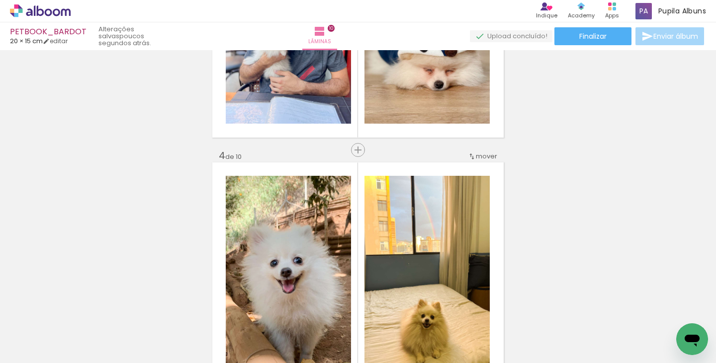
scroll to position [678, 0]
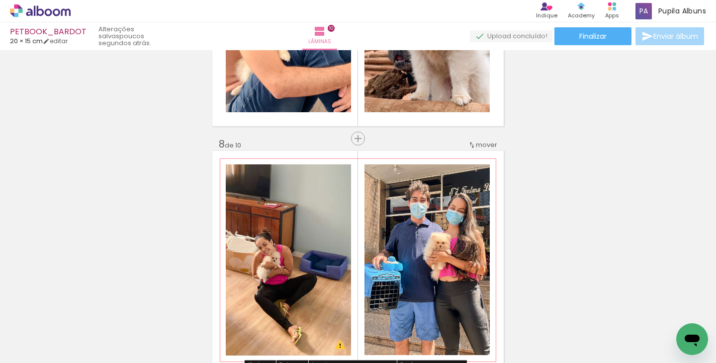
click at [480, 143] on span "mover" at bounding box center [486, 144] width 21 height 9
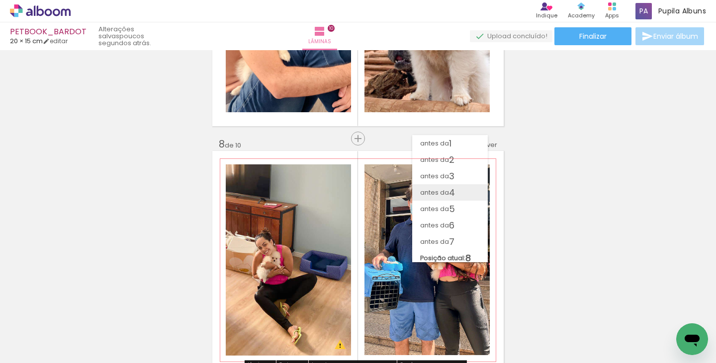
click at [471, 184] on paper-item "antes da 4" at bounding box center [450, 192] width 76 height 16
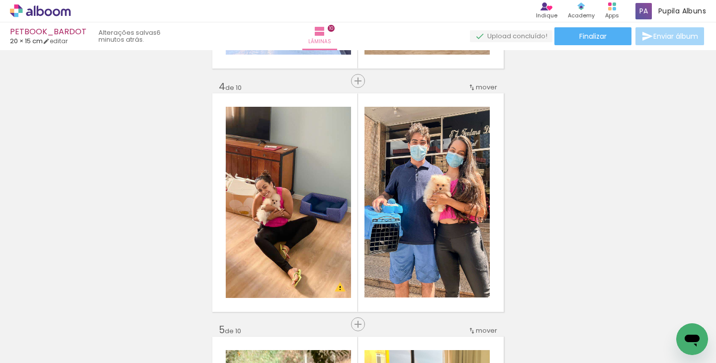
scroll to position [714, 0]
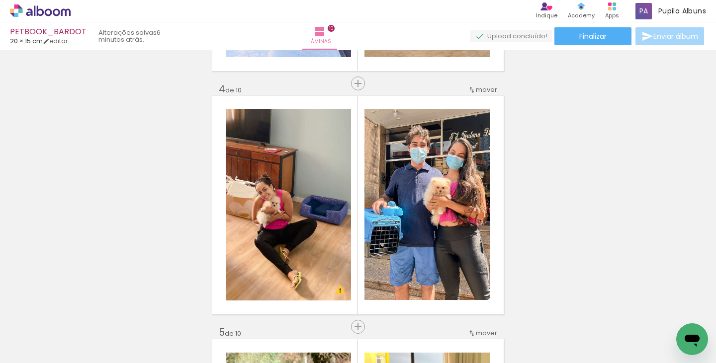
drag, startPoint x: 707, startPoint y: 157, endPoint x: 711, endPoint y: 143, distance: 14.8
click at [711, 143] on div "Inserir lâmina 1 de 10 Inserir lâmina 2 de 10 Inserir lâmina 3 de 10 Inserir lâ…" at bounding box center [358, 206] width 716 height 313
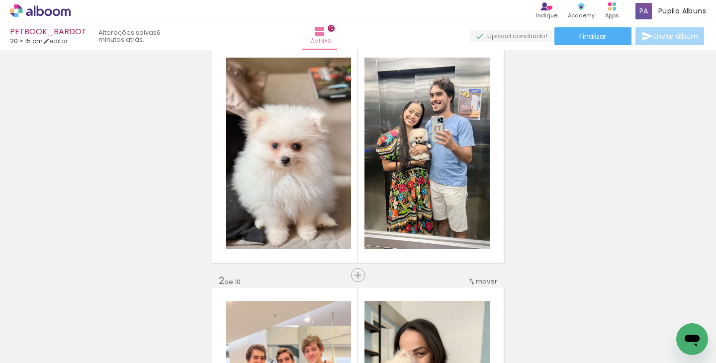
scroll to position [0, 0]
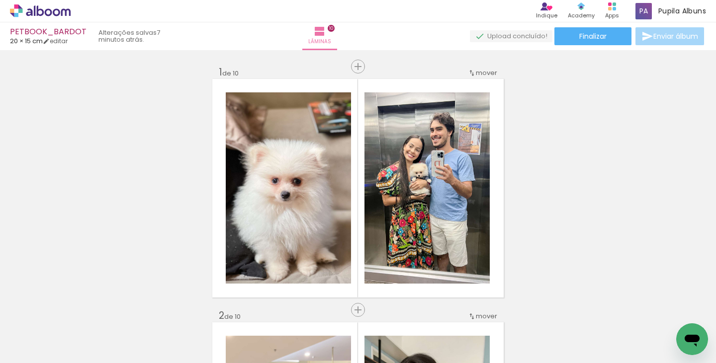
click at [57, 10] on icon at bounding box center [56, 11] width 7 height 7
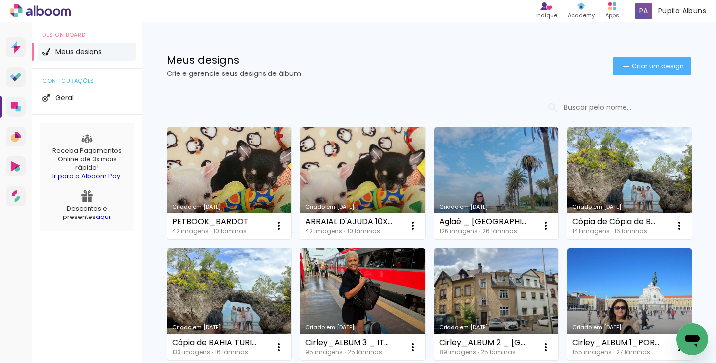
click at [234, 179] on link "Criado em 14/10/25" at bounding box center [229, 183] width 124 height 112
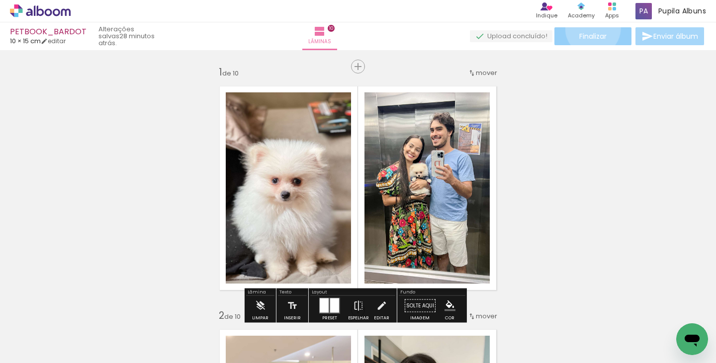
click at [589, 28] on paper-button "Finalizar" at bounding box center [592, 36] width 77 height 18
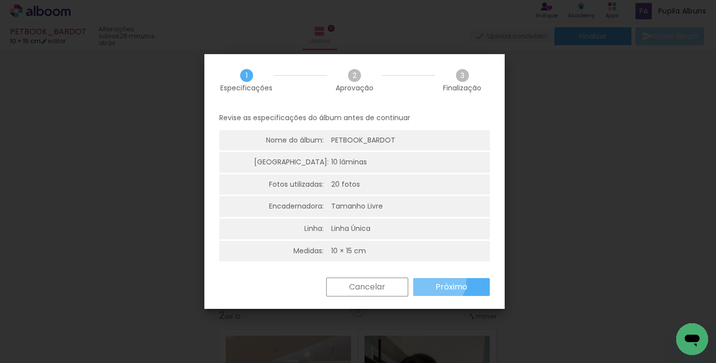
click at [434, 281] on paper-button "Próximo" at bounding box center [451, 287] width 77 height 18
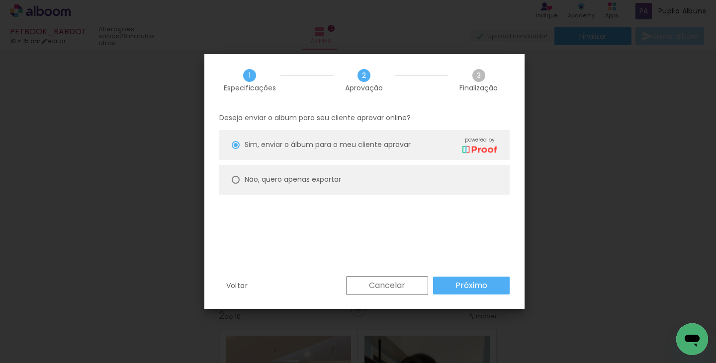
click at [0, 0] on slot "Próximo" at bounding box center [0, 0] width 0 height 0
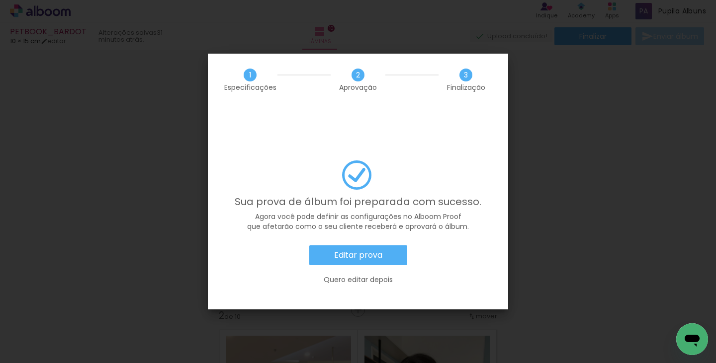
click at [396, 246] on paper-button "Editar prova" at bounding box center [358, 256] width 98 height 20
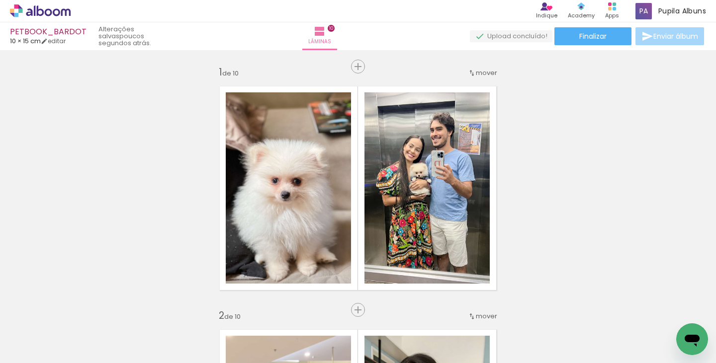
click at [42, 16] on icon at bounding box center [40, 10] width 61 height 13
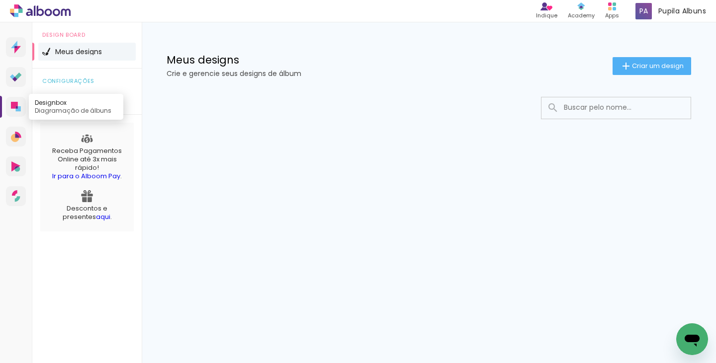
click at [14, 109] on icon at bounding box center [16, 107] width 10 height 10
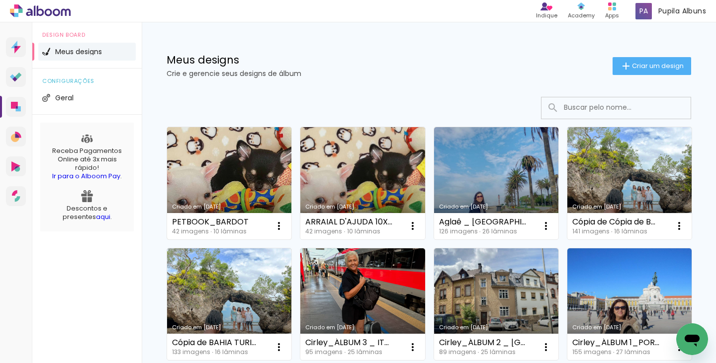
click at [223, 196] on link "Criado em [DATE]" at bounding box center [229, 183] width 124 height 112
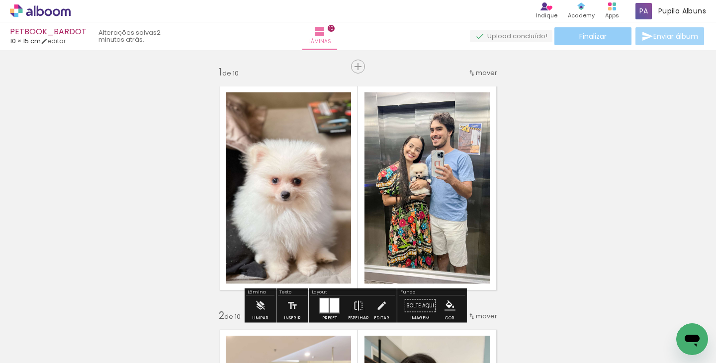
click at [598, 40] on span "Finalizar" at bounding box center [592, 36] width 27 height 7
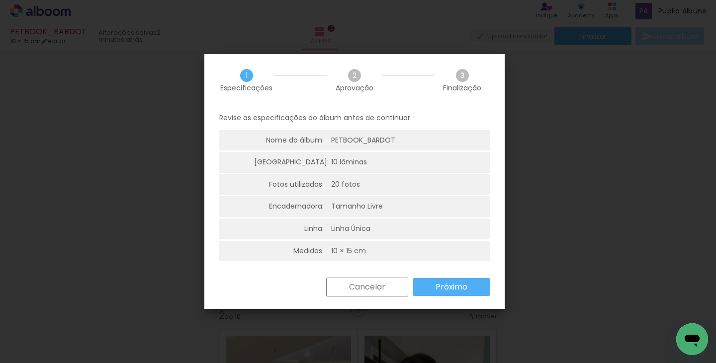
click at [0, 0] on slot "Próximo" at bounding box center [0, 0] width 0 height 0
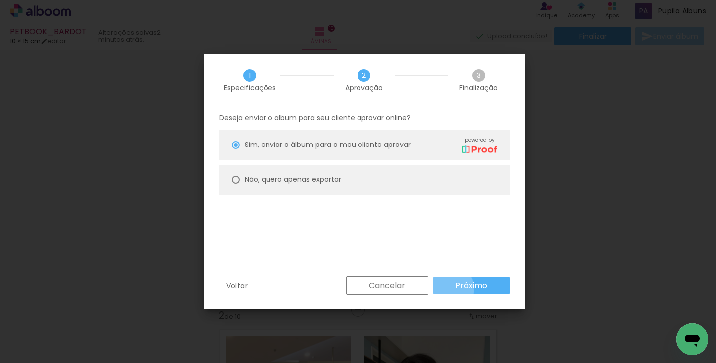
click at [448, 289] on paper-button "Próximo" at bounding box center [471, 286] width 77 height 18
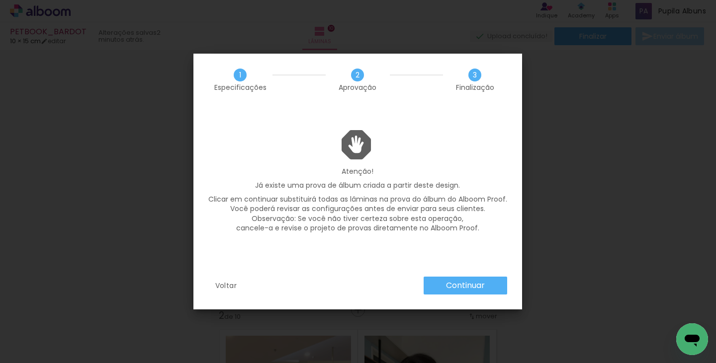
click at [0, 0] on slot "Continuar" at bounding box center [0, 0] width 0 height 0
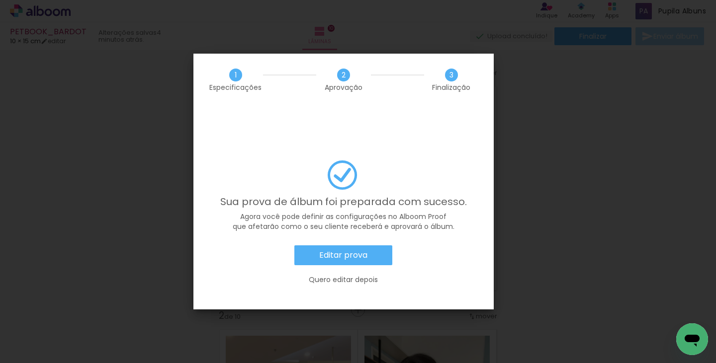
click at [380, 246] on paper-button "Editar prova" at bounding box center [343, 256] width 98 height 20
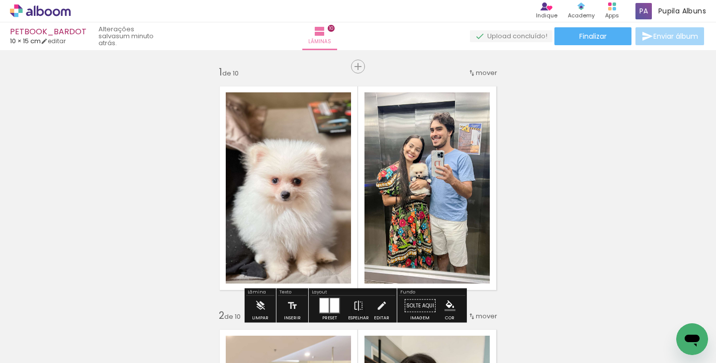
click at [64, 7] on icon at bounding box center [40, 10] width 61 height 13
